Goal: Browse casually

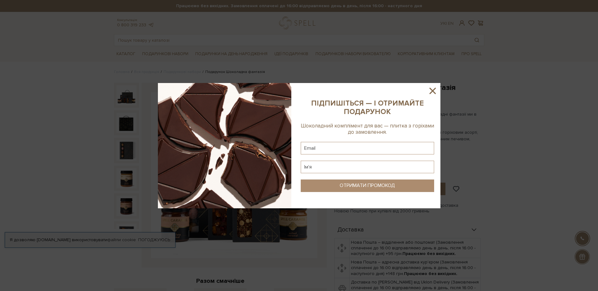
click at [432, 91] on icon at bounding box center [432, 91] width 6 height 6
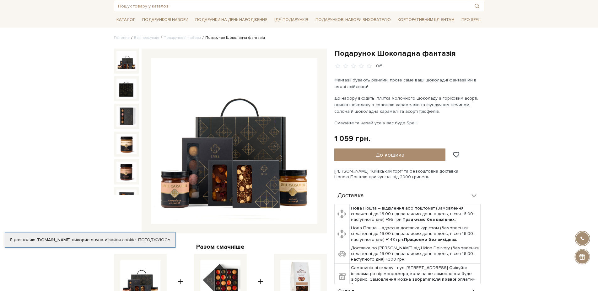
scroll to position [63, 0]
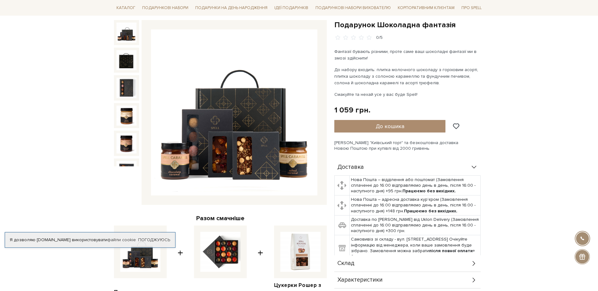
click at [125, 31] on img at bounding box center [126, 33] width 20 height 20
